Goal: Task Accomplishment & Management: Use online tool/utility

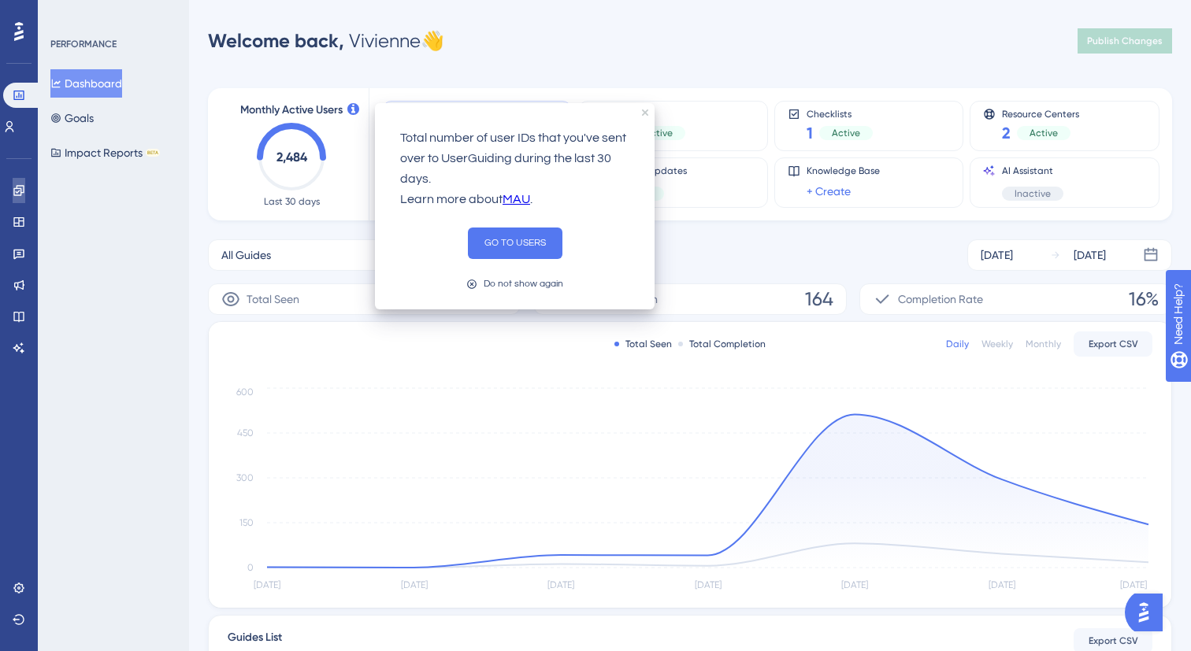
click at [20, 187] on icon at bounding box center [19, 190] width 13 height 13
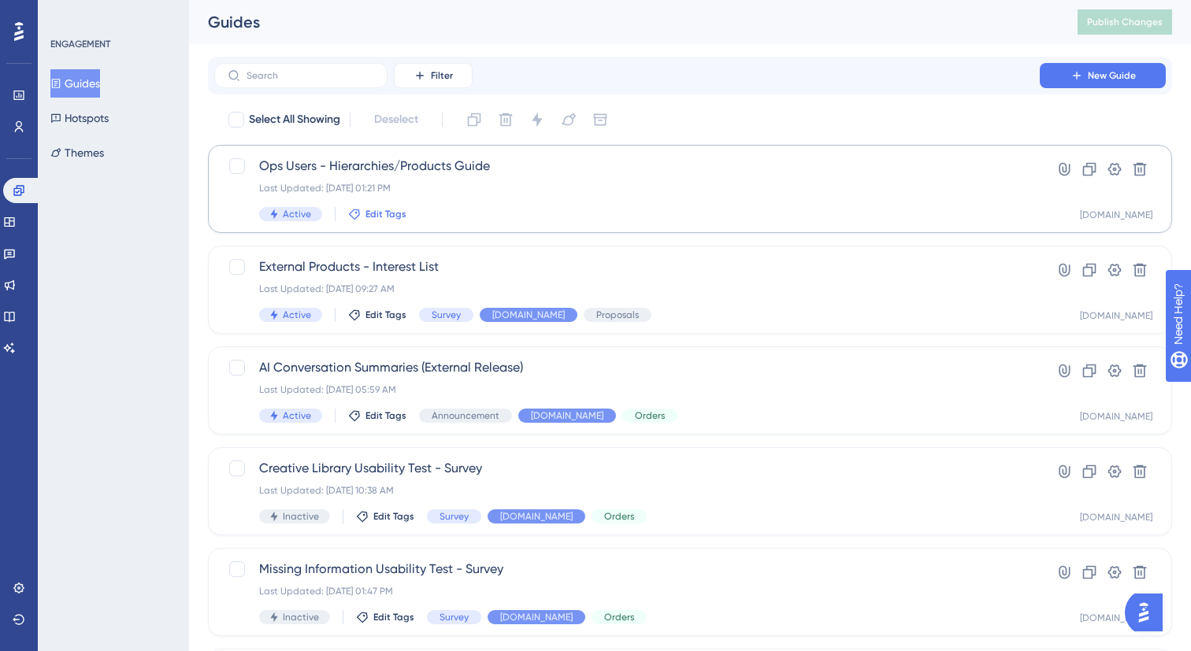
click at [361, 220] on button "Edit Tags" at bounding box center [377, 214] width 58 height 13
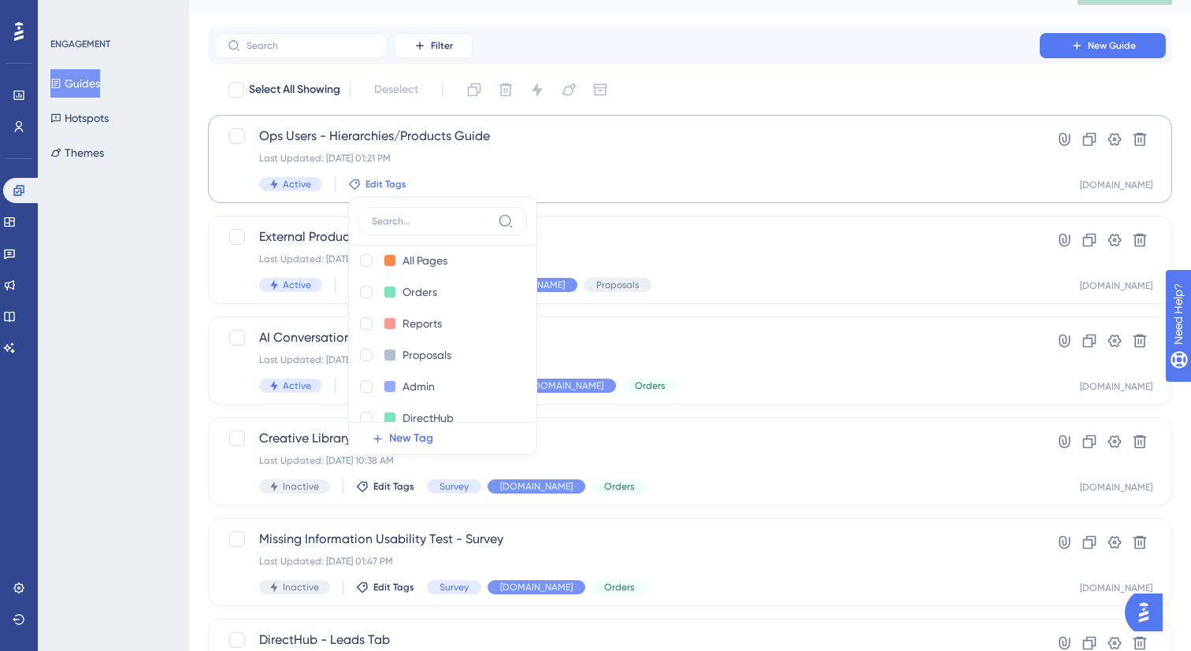
scroll to position [122, 0]
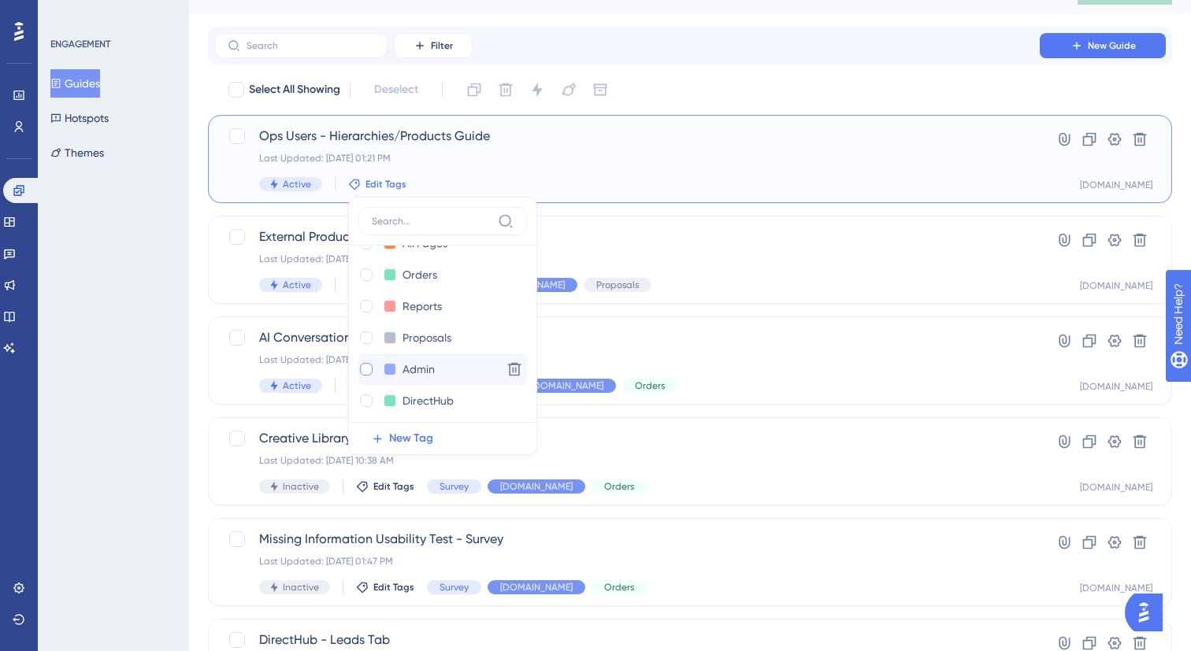
click at [372, 372] on div at bounding box center [366, 369] width 16 height 16
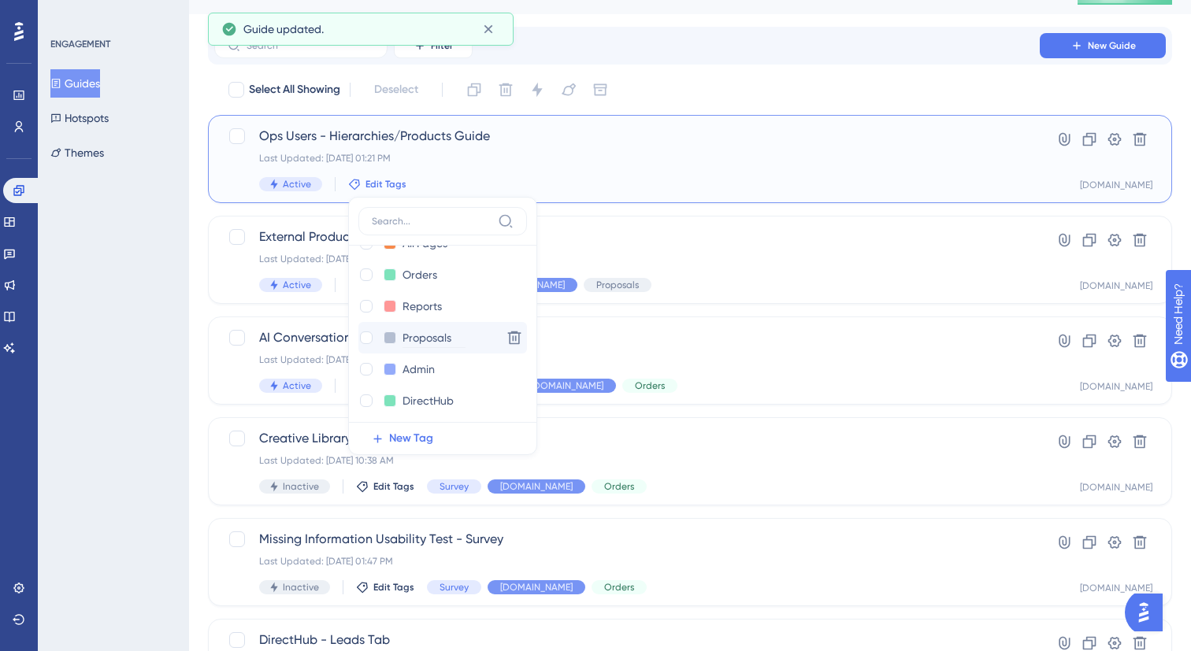
checkbox input "true"
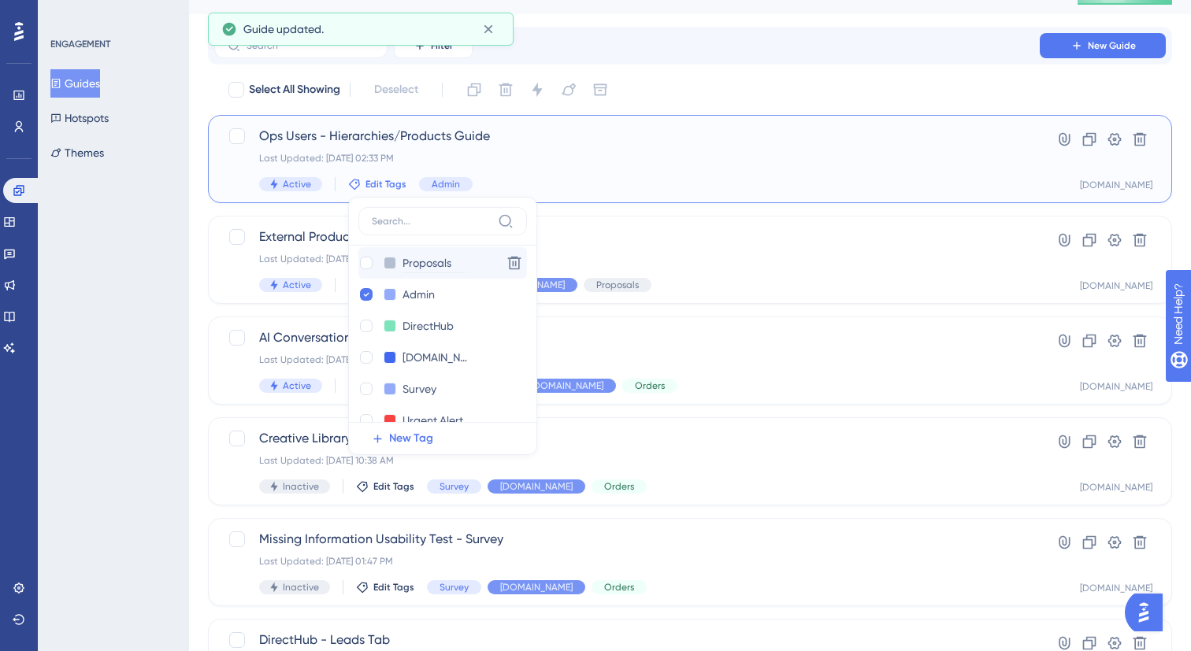
scroll to position [279, 0]
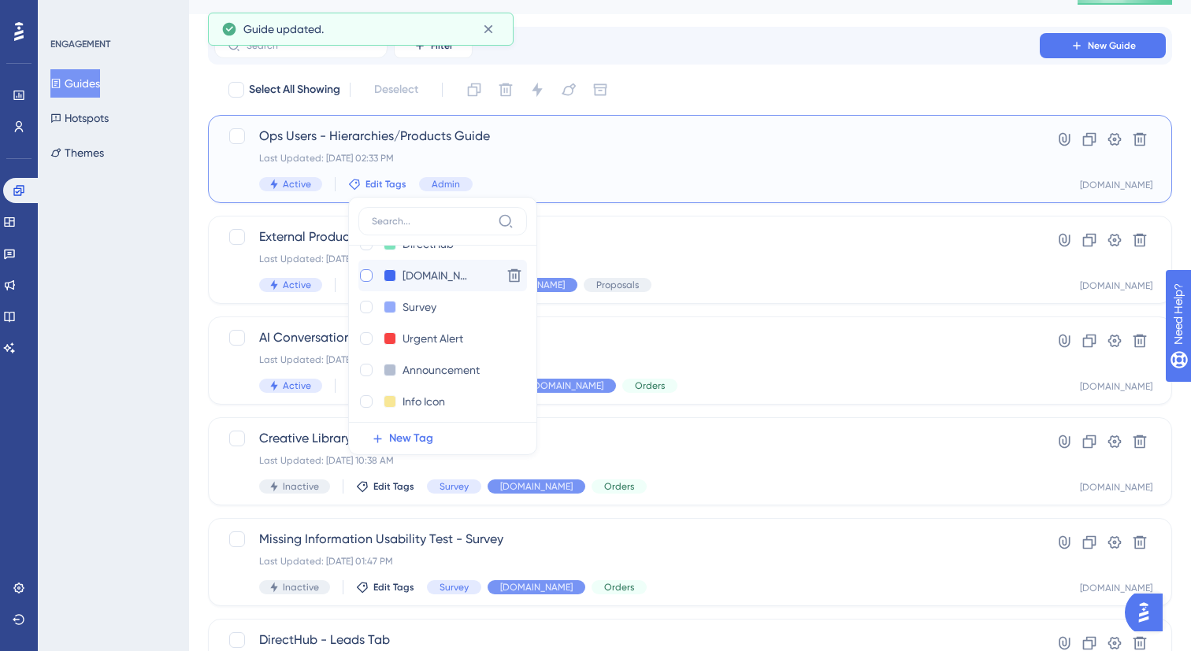
click at [365, 277] on div at bounding box center [366, 275] width 13 height 13
checkbox input "true"
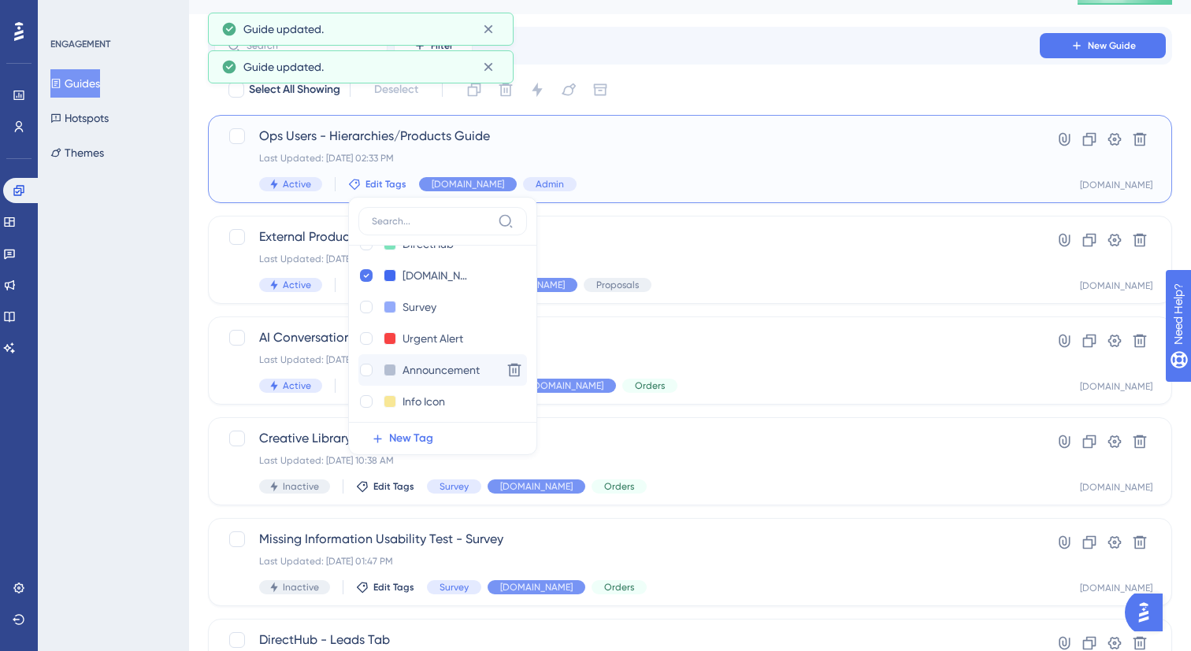
scroll to position [315, 0]
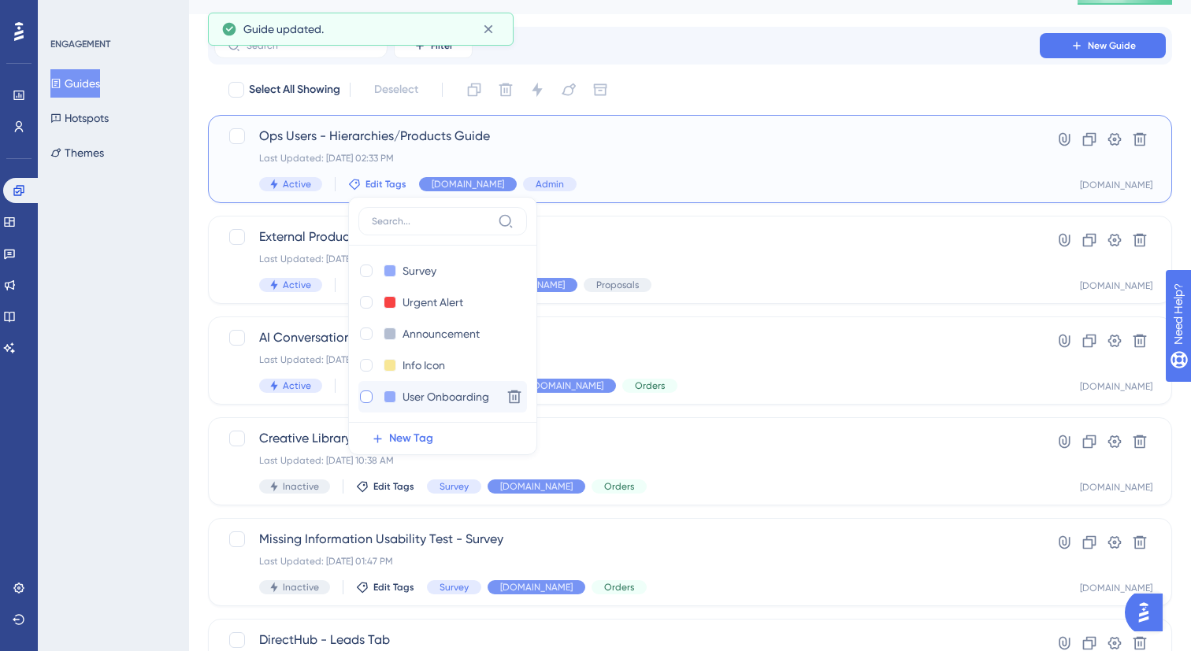
click at [365, 396] on div at bounding box center [366, 397] width 13 height 13
checkbox input "true"
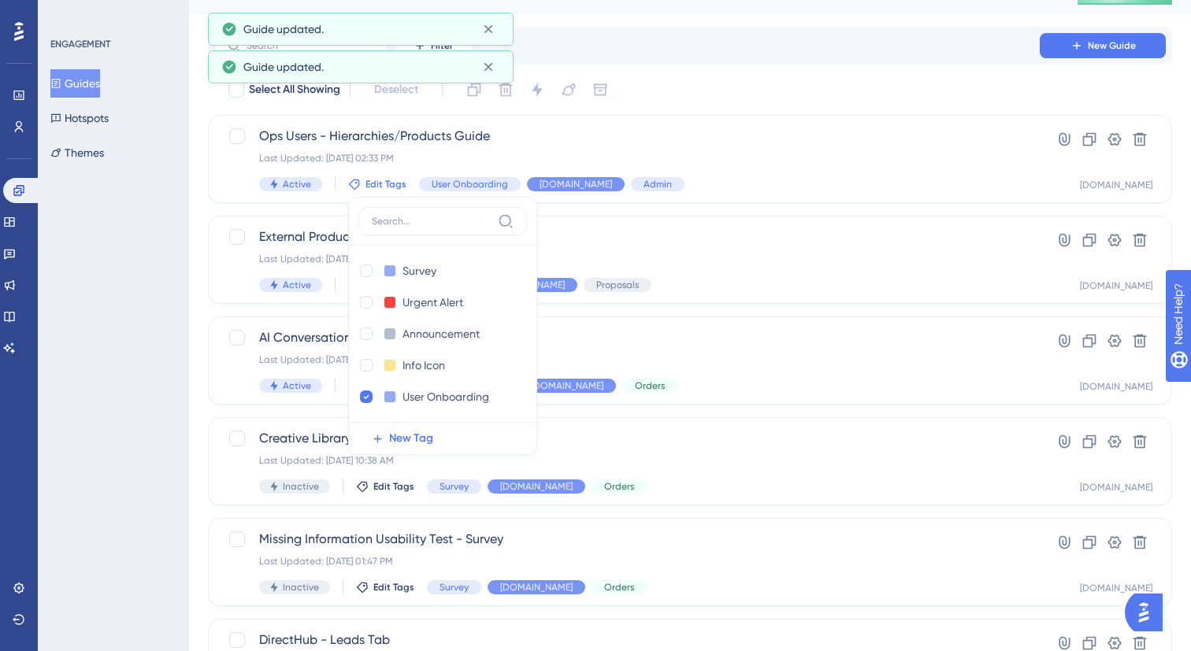
click at [728, 101] on div "Select All Showing Deselect" at bounding box center [699, 89] width 945 height 25
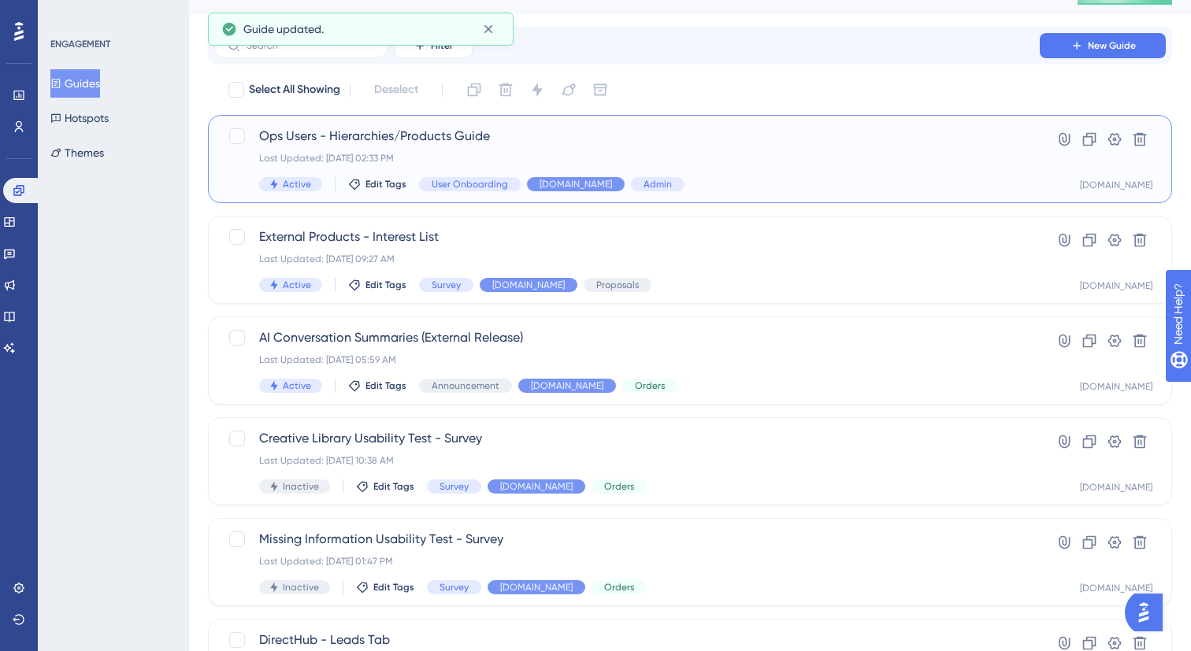
click at [394, 127] on span "Ops Users - Hierarchies/Products Guide" at bounding box center [626, 136] width 735 height 19
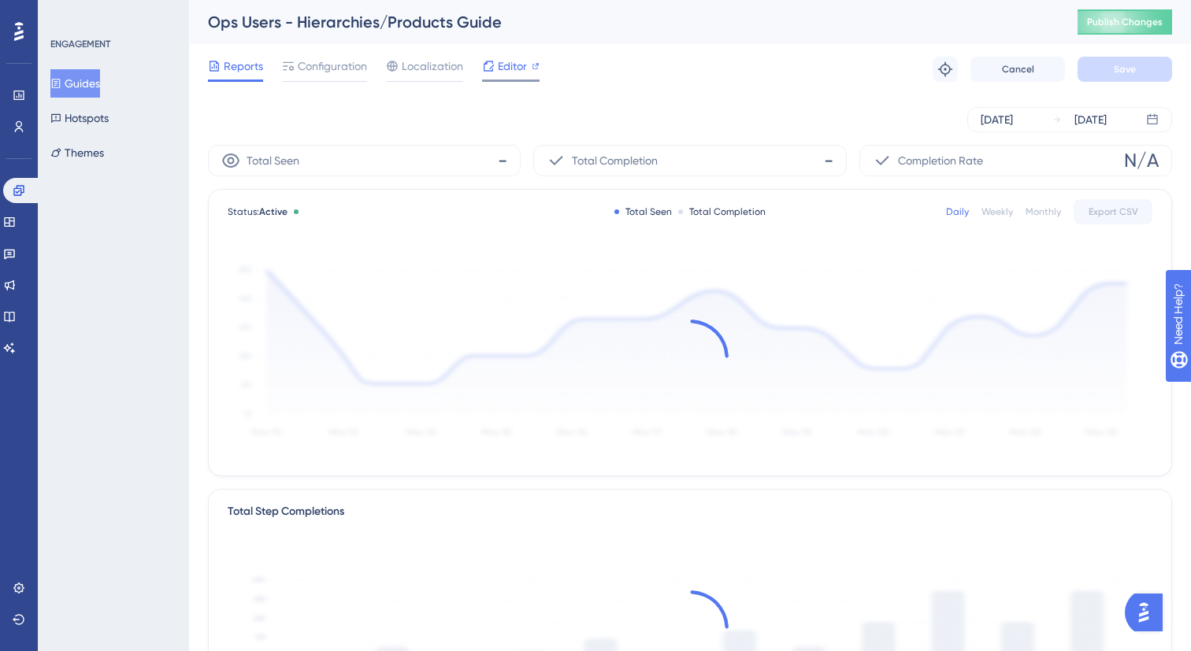
click at [517, 76] on div "Editor" at bounding box center [510, 69] width 57 height 25
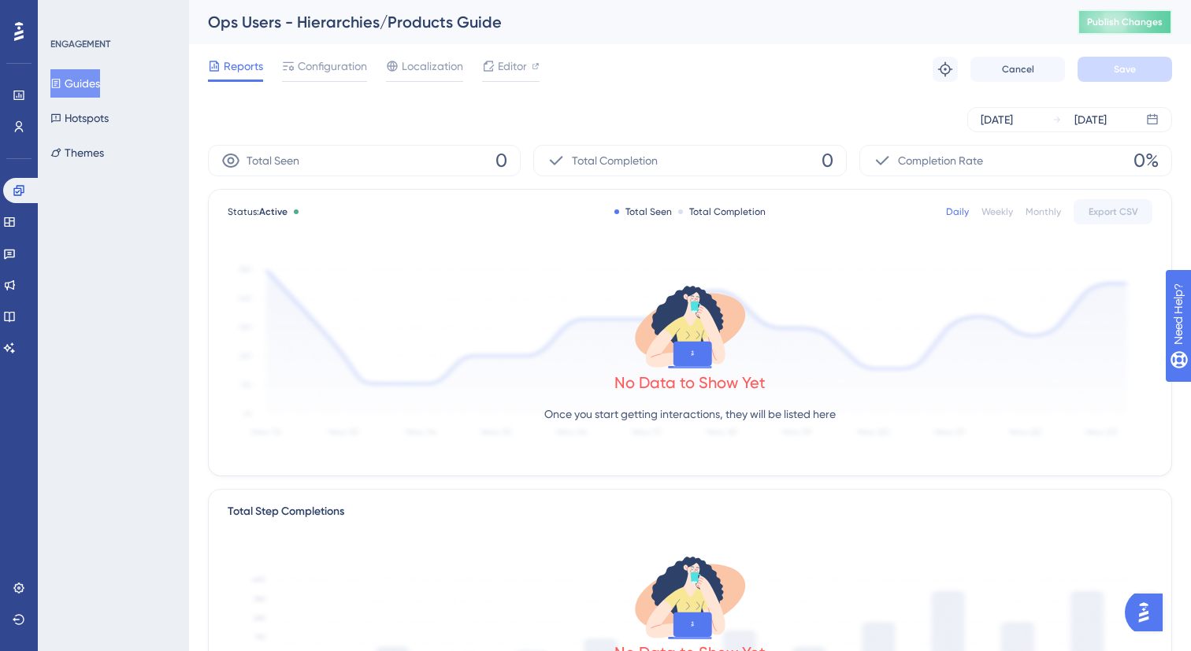
click at [1117, 16] on span "Publish Changes" at bounding box center [1125, 22] width 76 height 13
